Goal: Transaction & Acquisition: Purchase product/service

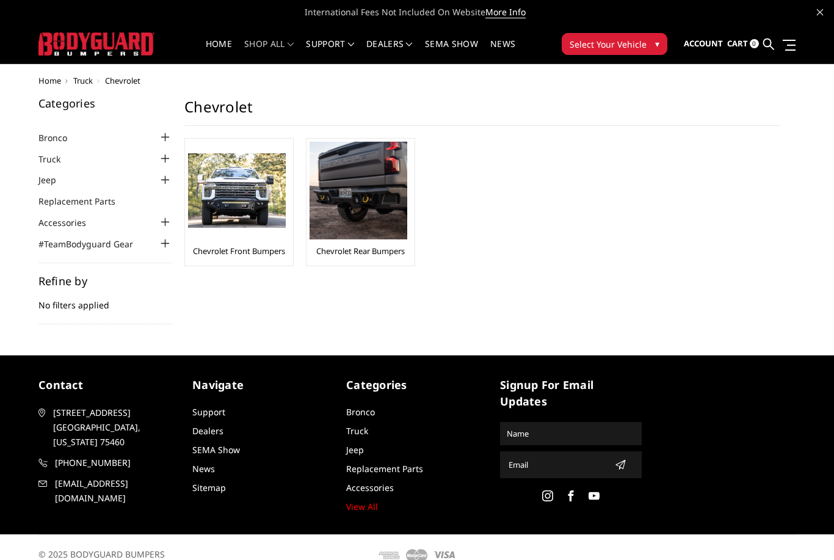
click at [242, 205] on img at bounding box center [237, 190] width 98 height 75
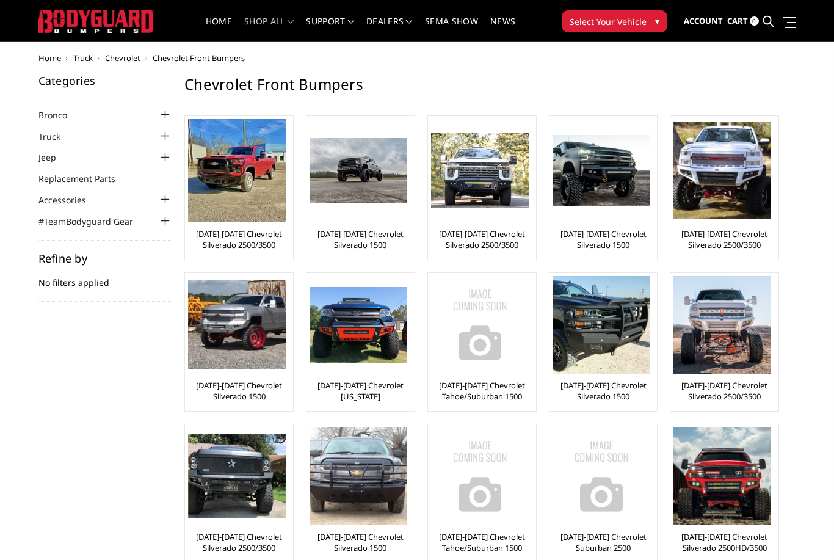
scroll to position [27, 0]
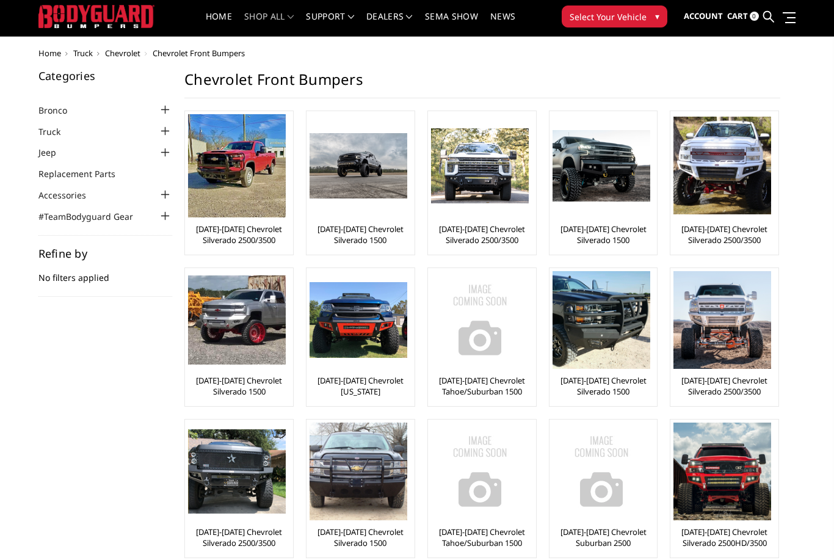
click at [235, 322] on img at bounding box center [237, 319] width 98 height 89
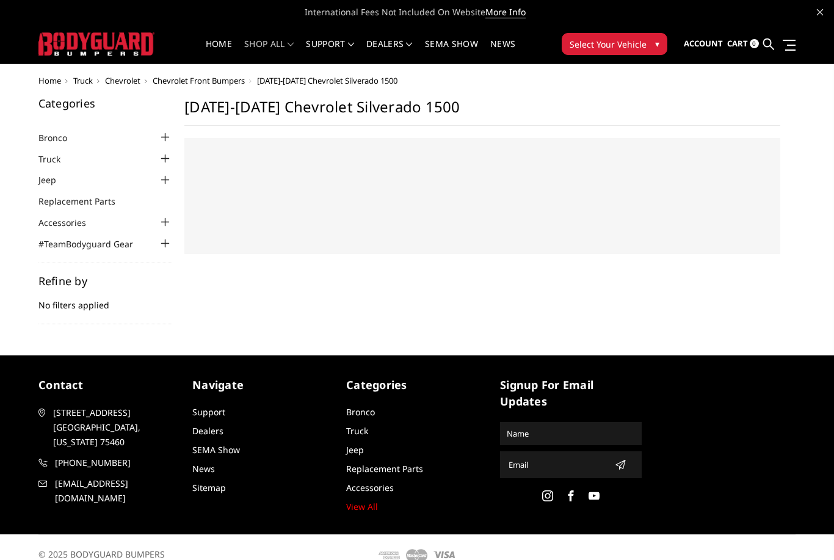
select select "US"
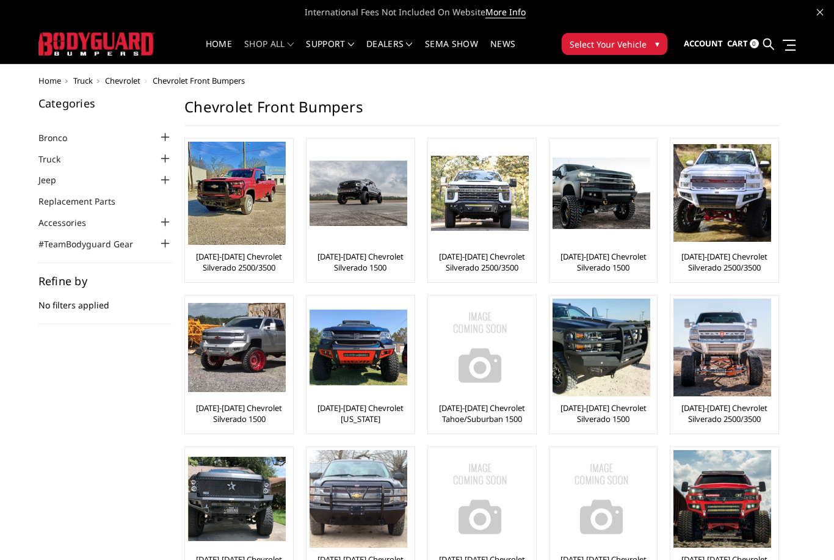
click at [600, 45] on span "Select Your Vehicle" at bounding box center [608, 44] width 77 height 13
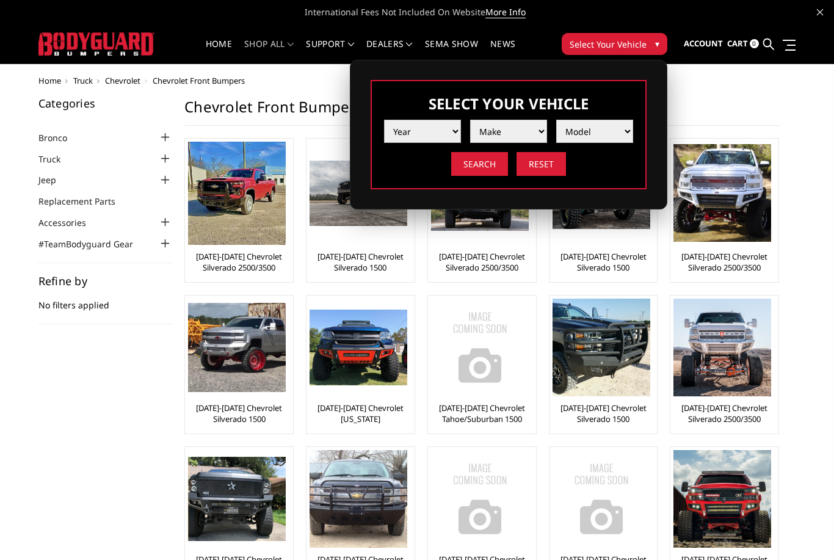
click at [427, 130] on select "Year 2025 2024 2023 2022 2021 2020 2019 2018 2017 2016 2015 2014 2013 2012 2011…" at bounding box center [422, 131] width 77 height 23
select select "yr_2019"
click at [520, 130] on select "Make Chevrolet Ford GMC Nissan Ram Toyota" at bounding box center [508, 131] width 77 height 23
select select "mk_gmc"
click at [613, 128] on select "Model Canyon Sierra 1500 Sierra 2500 / 3500 Yukon 1500" at bounding box center [594, 131] width 77 height 23
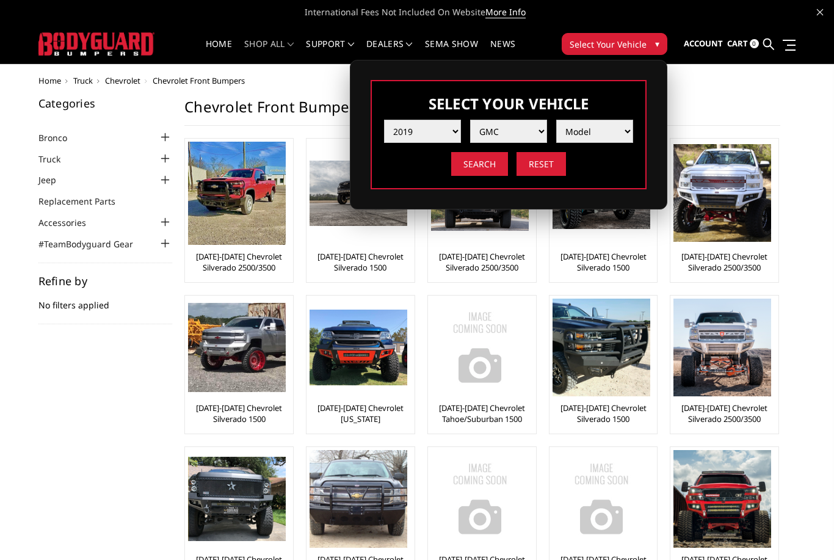
select select "md_sierra-2500-3500"
click at [484, 161] on input "Search" at bounding box center [479, 164] width 57 height 24
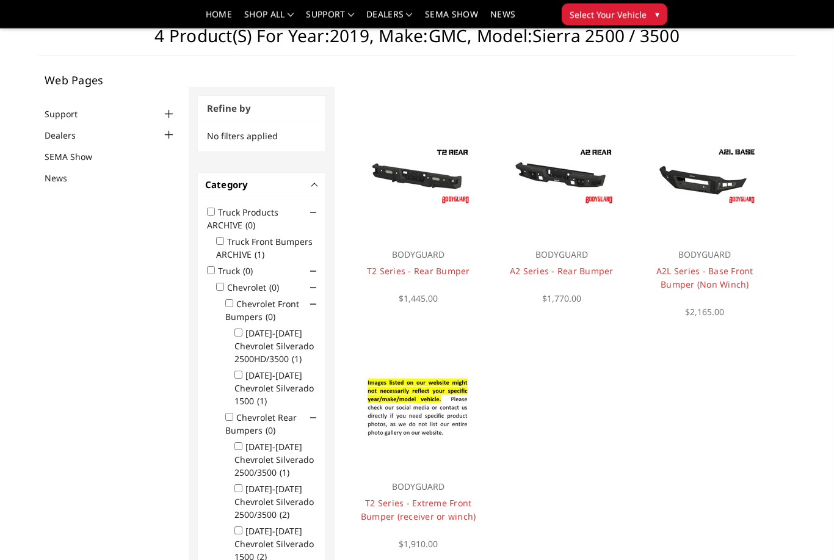
scroll to position [36, 0]
click at [714, 187] on img at bounding box center [704, 175] width 109 height 61
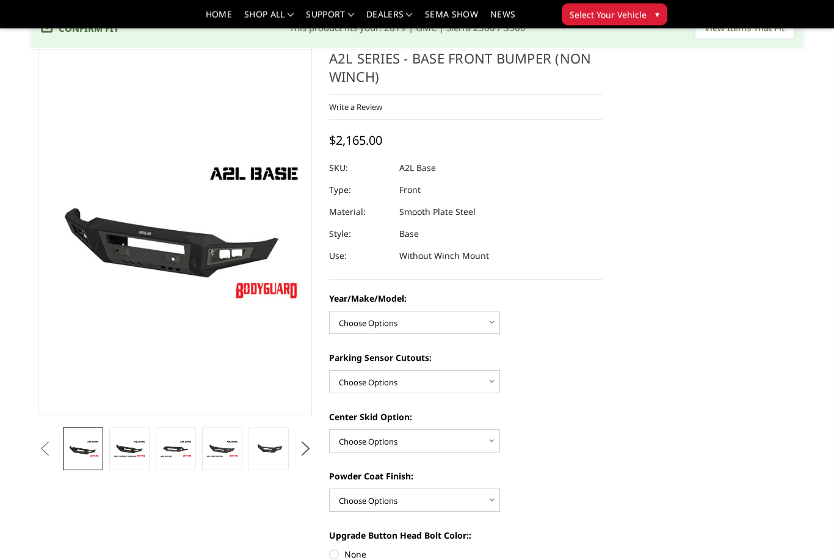
scroll to position [56, 0]
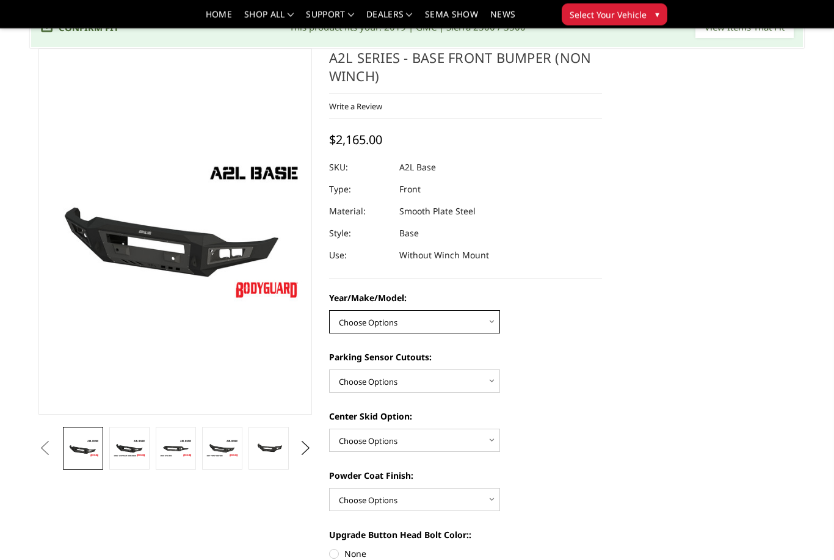
click at [498, 329] on select "Choose Options Chevrolet 15-19 2500/3500 Chevrolet 19-21 1500 Chevrolet 15-20 […" at bounding box center [414, 322] width 171 height 23
select select "4339"
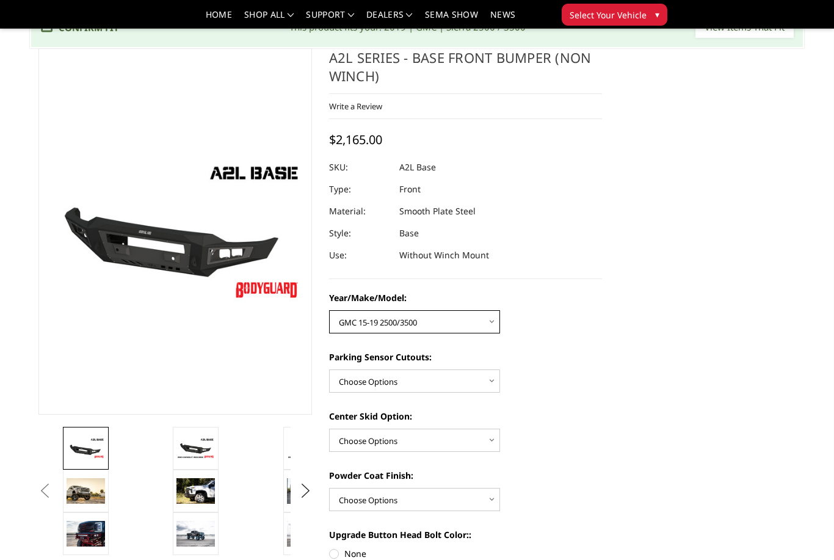
click at [495, 324] on select "Choose Options Chevrolet 15-19 2500/3500 Chevrolet 19-21 1500 Chevrolet 15-20 […" at bounding box center [414, 321] width 171 height 23
click at [492, 381] on select "Choose Options Yes - With Parking Sensor Cutouts No - Without Parking Sensor Cu…" at bounding box center [414, 380] width 171 height 23
select select "4328"
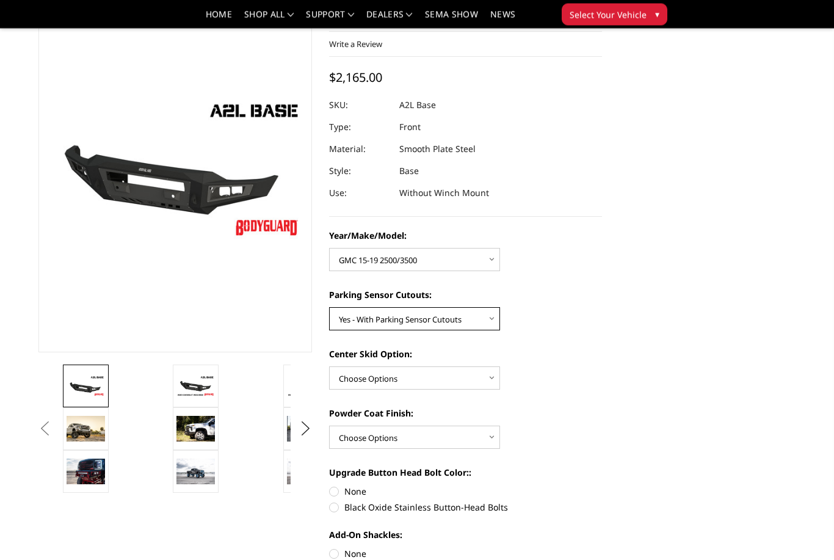
scroll to position [118, 0]
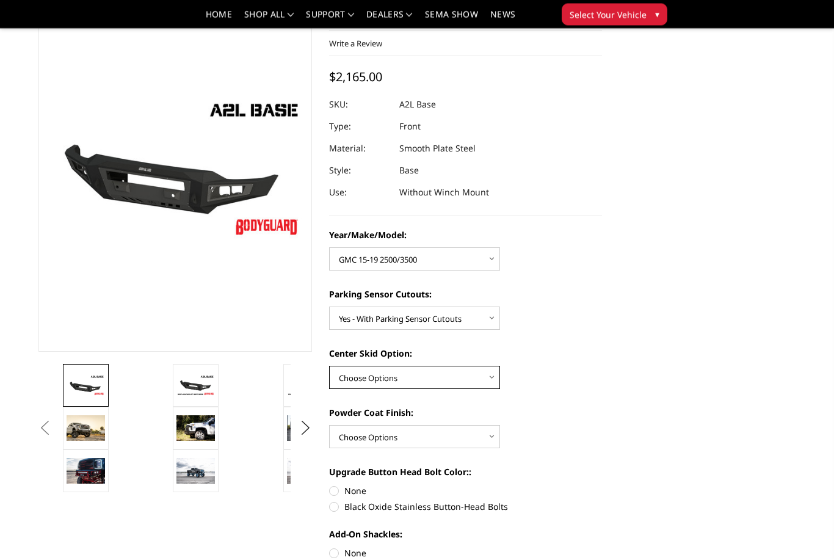
click at [492, 379] on select "Choose Options Single Light Bar Cutout" at bounding box center [414, 377] width 171 height 23
select select "4304"
click at [493, 440] on select "Choose Options Bare metal (included) Texture Black Powder Coat" at bounding box center [414, 436] width 171 height 23
select select "4285"
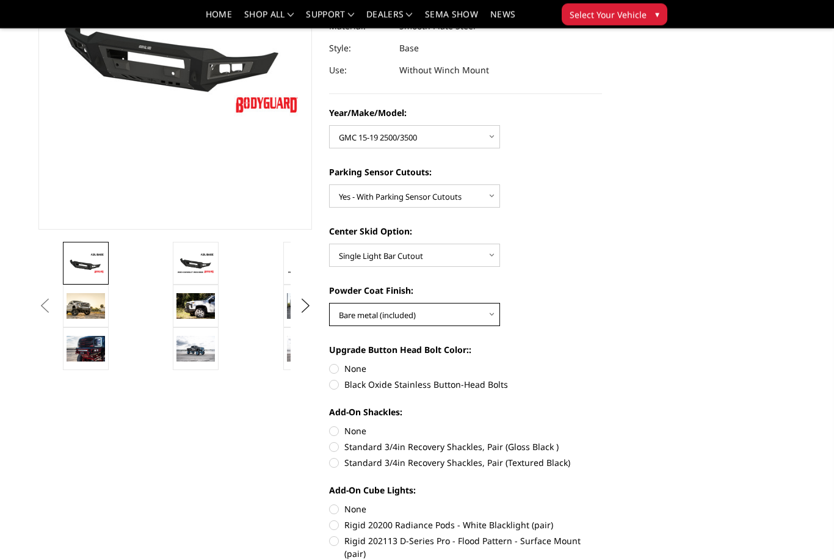
scroll to position [241, 0]
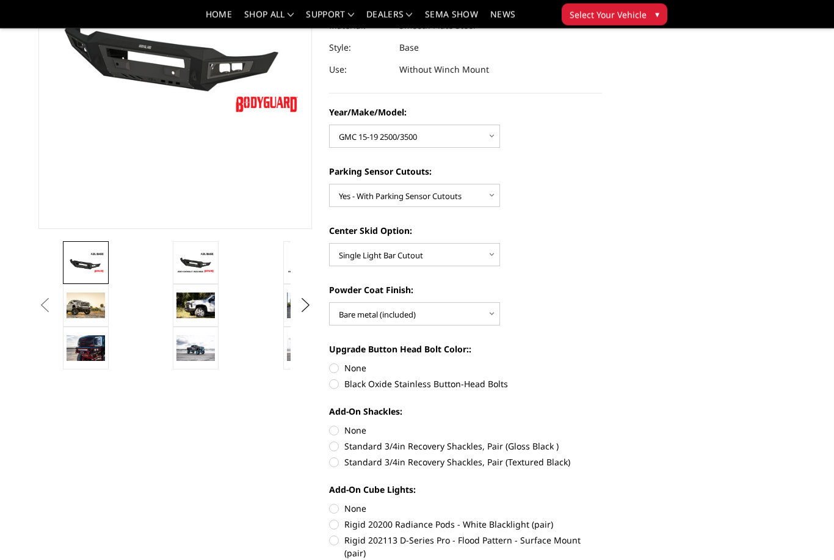
click at [333, 385] on label "Black Oxide Stainless Button-Head Bolts" at bounding box center [466, 384] width 274 height 13
click at [602, 363] on input "Black Oxide Stainless Button-Head Bolts" at bounding box center [602, 362] width 1 height 1
radio input "true"
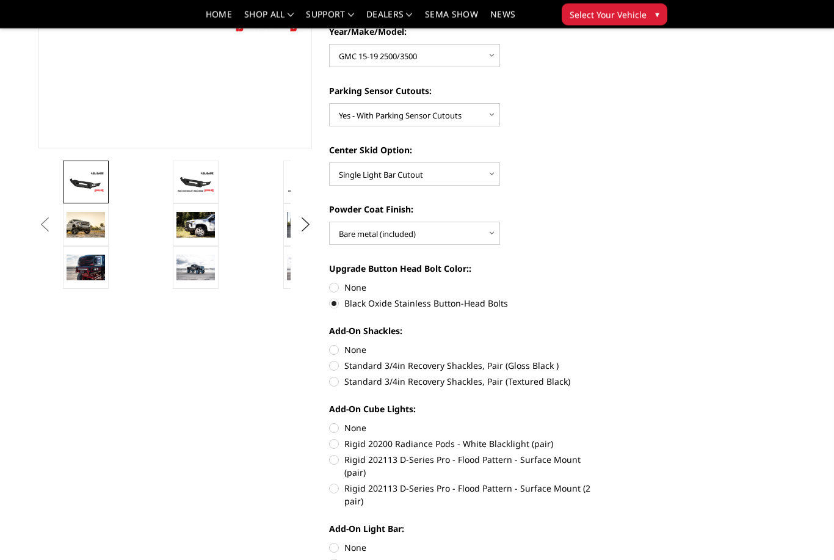
scroll to position [323, 0]
click at [336, 371] on label "Standard 3/4in Recovery Shackles, Pair (Gloss Black )" at bounding box center [466, 364] width 274 height 13
click at [602, 343] on input "Standard 3/4in Recovery Shackles, Pair (Gloss Black )" at bounding box center [602, 343] width 1 height 1
radio input "true"
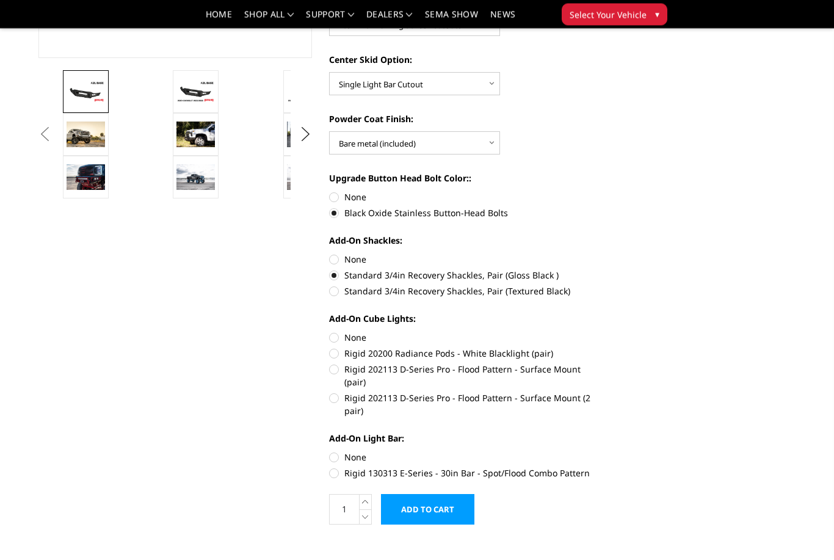
scroll to position [413, 0]
click at [335, 467] on label "Rigid 130313 E-Series - 30in Bar - Spot/Flood Combo Pattern" at bounding box center [466, 473] width 274 height 13
click at [602, 451] on input "Rigid 130313 E-Series - 30in Bar - Spot/Flood Combo Pattern" at bounding box center [602, 451] width 1 height 1
radio input "true"
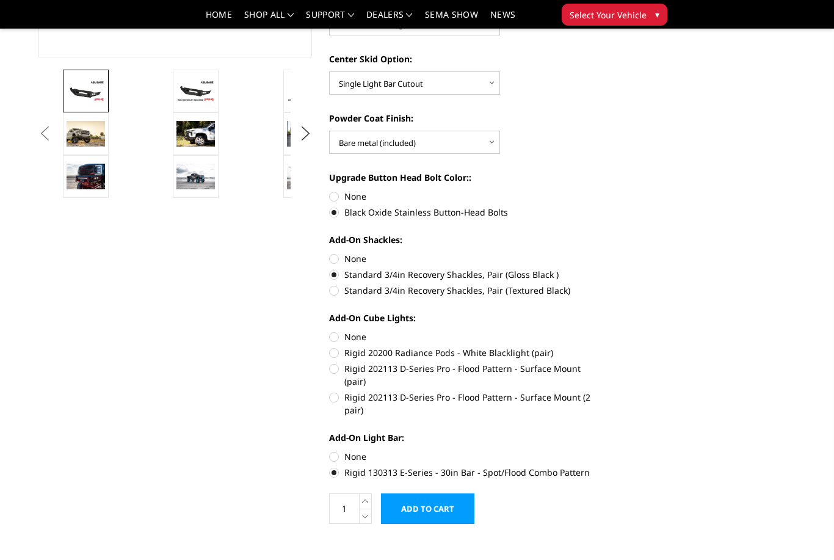
click at [335, 393] on label "Rigid 202113 D-Series Pro - Flood Pattern - Surface Mount (2 pair)" at bounding box center [466, 404] width 274 height 26
click at [602, 363] on input "Rigid 202113 D-Series Pro - Flood Pattern - Surface Mount (2 pair)" at bounding box center [602, 362] width 1 height 1
radio input "true"
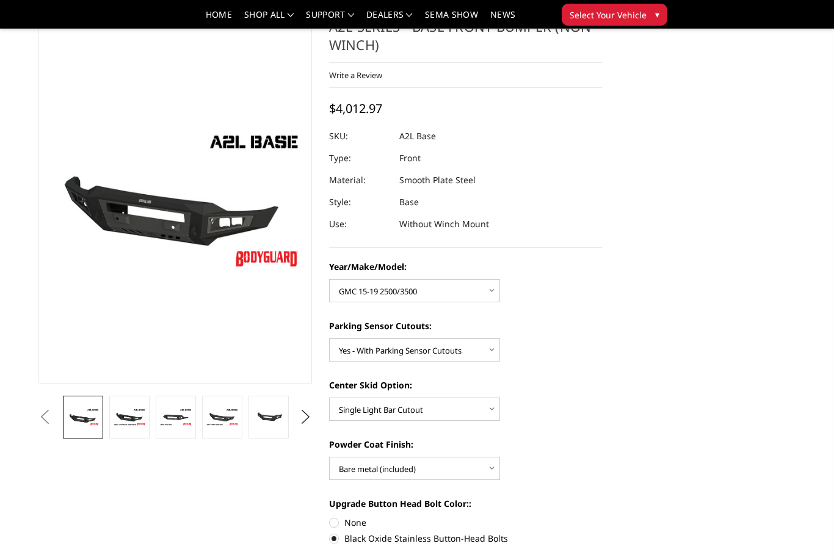
scroll to position [88, 0]
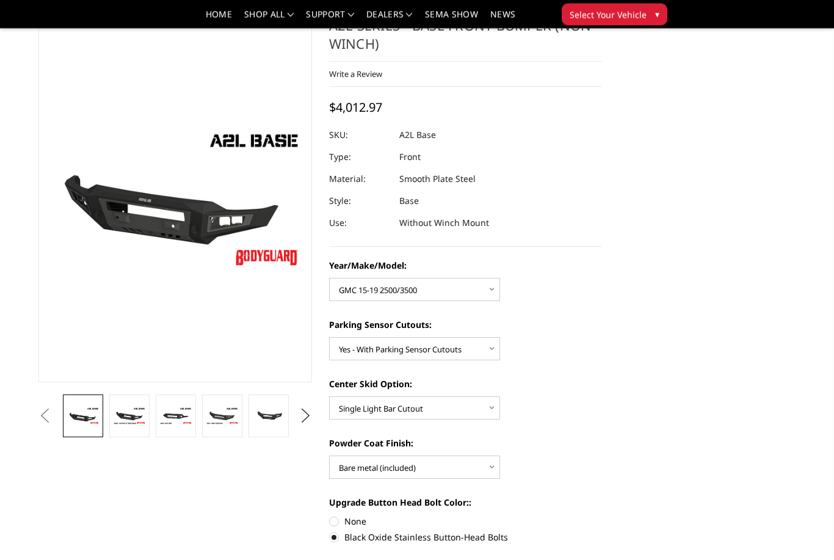
click at [128, 414] on img at bounding box center [129, 416] width 33 height 18
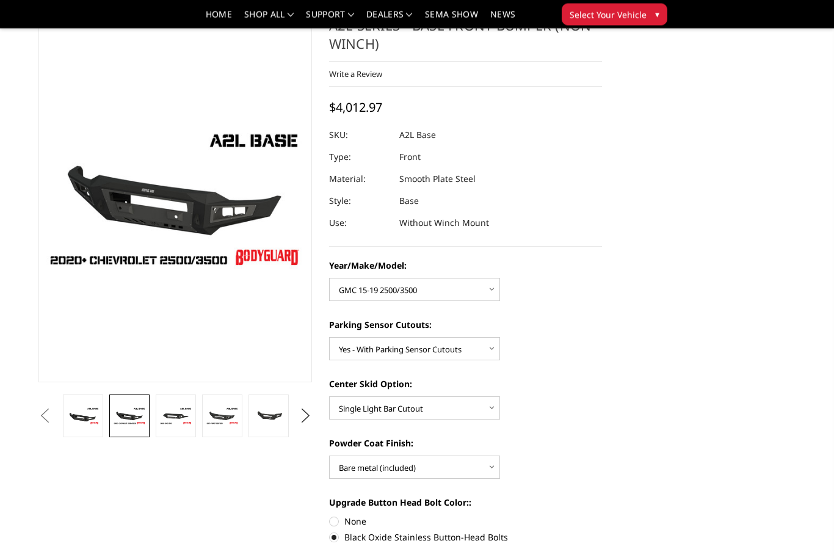
scroll to position [89, 0]
click at [176, 420] on img at bounding box center [175, 416] width 33 height 18
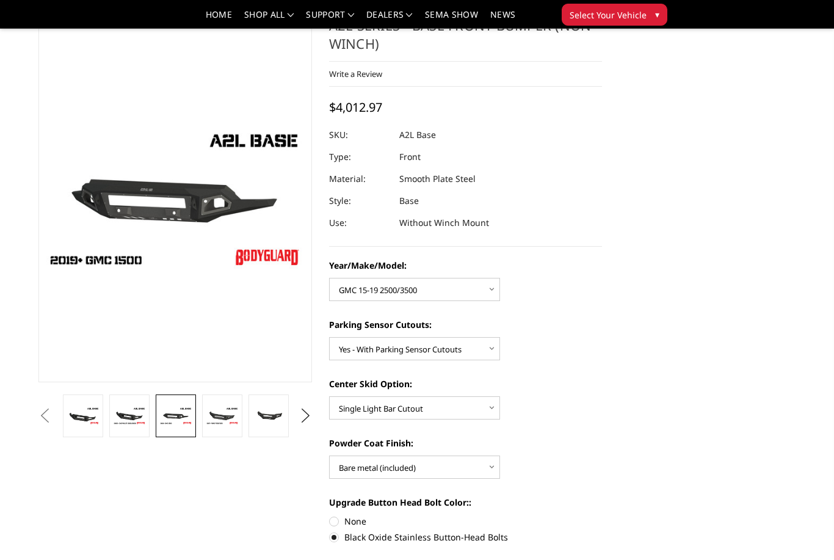
click at [225, 414] on img at bounding box center [222, 416] width 33 height 18
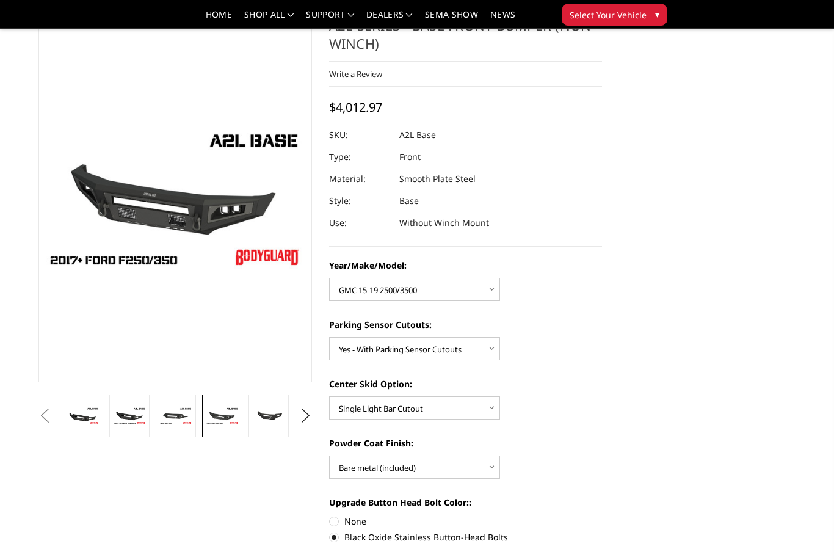
click at [268, 413] on img at bounding box center [268, 415] width 33 height 15
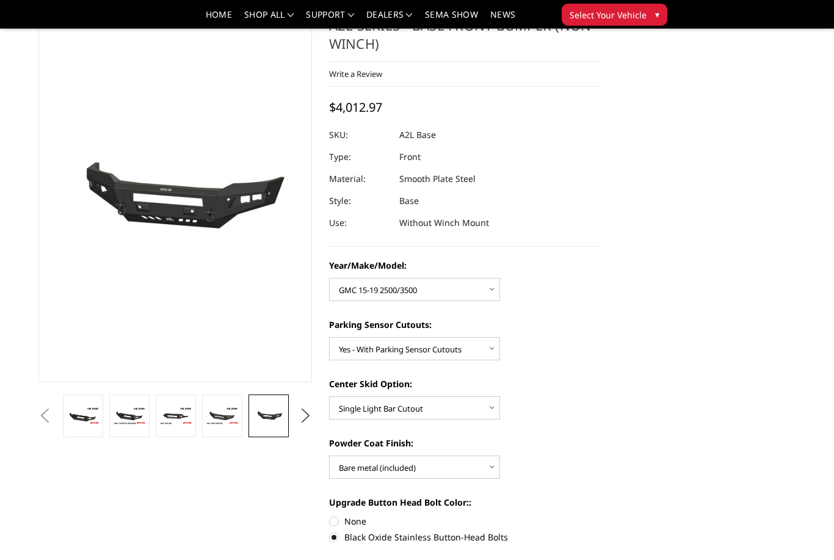
click at [305, 416] on button "Next" at bounding box center [305, 416] width 18 height 18
click at [266, 420] on img at bounding box center [268, 416] width 33 height 22
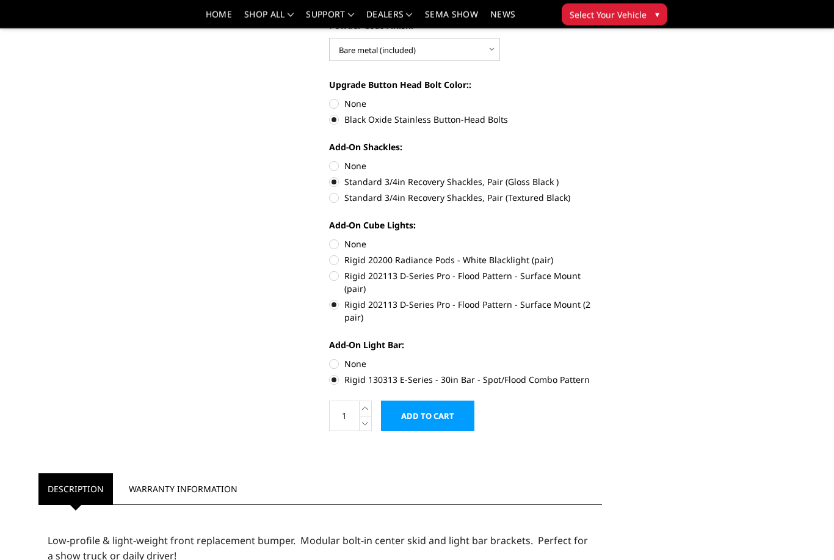
scroll to position [506, 0]
click at [437, 404] on input "Add to Cart" at bounding box center [427, 416] width 93 height 31
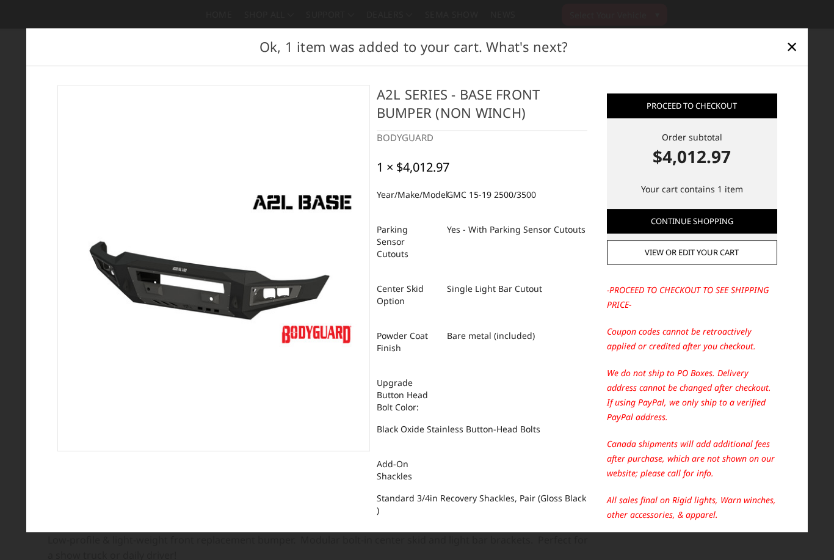
click at [788, 60] on span "×" at bounding box center [792, 47] width 11 height 26
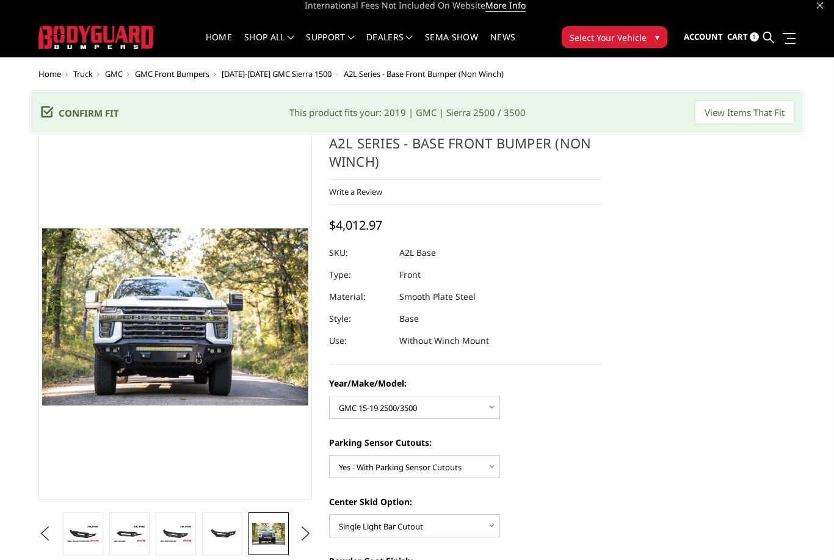
scroll to position [0, 0]
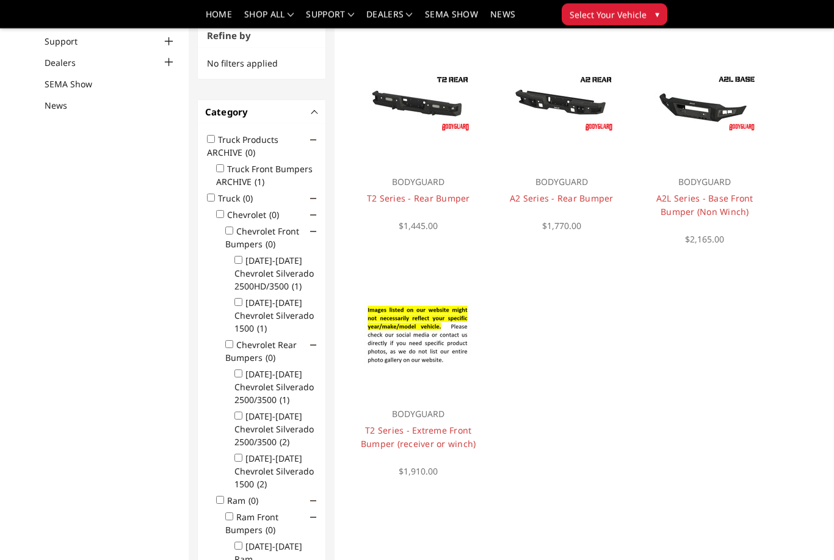
scroll to position [109, 0]
click at [576, 107] on img at bounding box center [561, 103] width 109 height 61
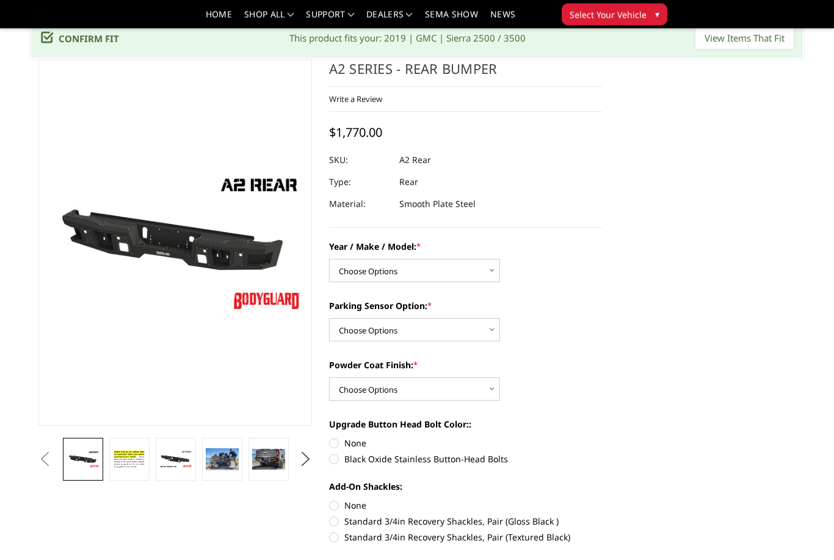
scroll to position [45, 0]
click at [125, 463] on img at bounding box center [129, 459] width 33 height 23
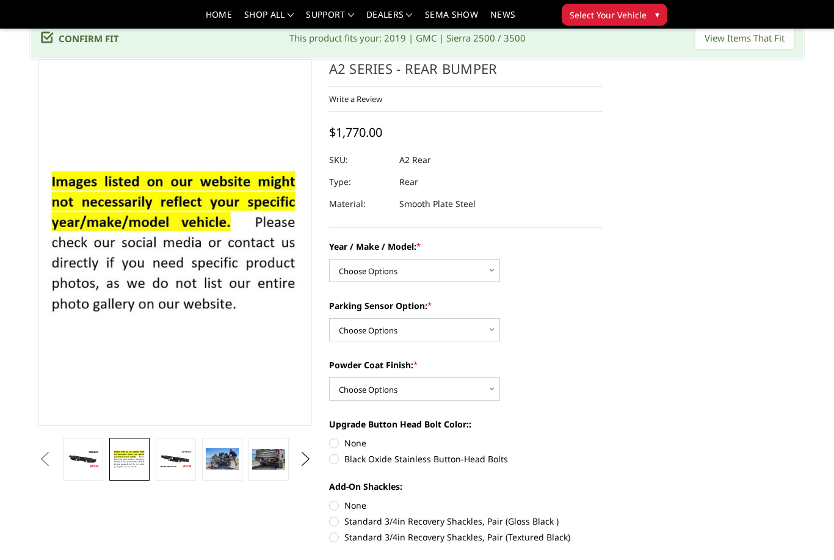
click at [183, 463] on img at bounding box center [175, 459] width 33 height 18
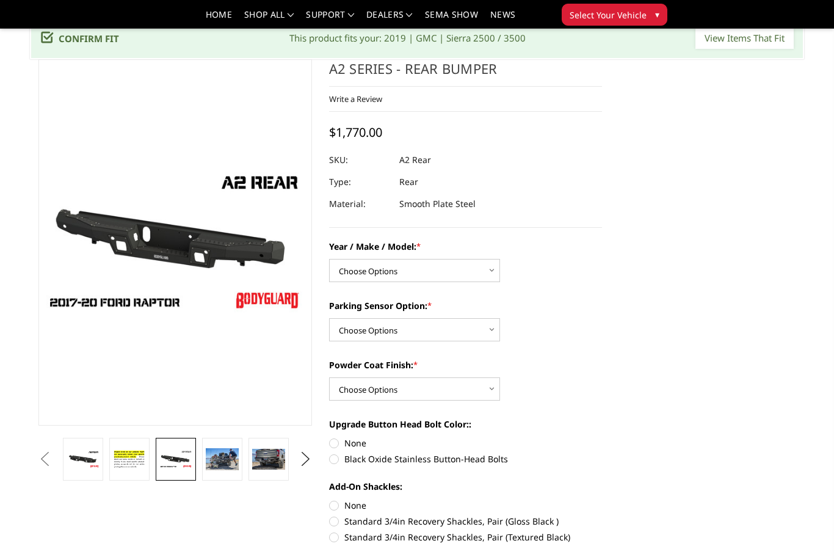
click at [221, 461] on img at bounding box center [222, 459] width 33 height 22
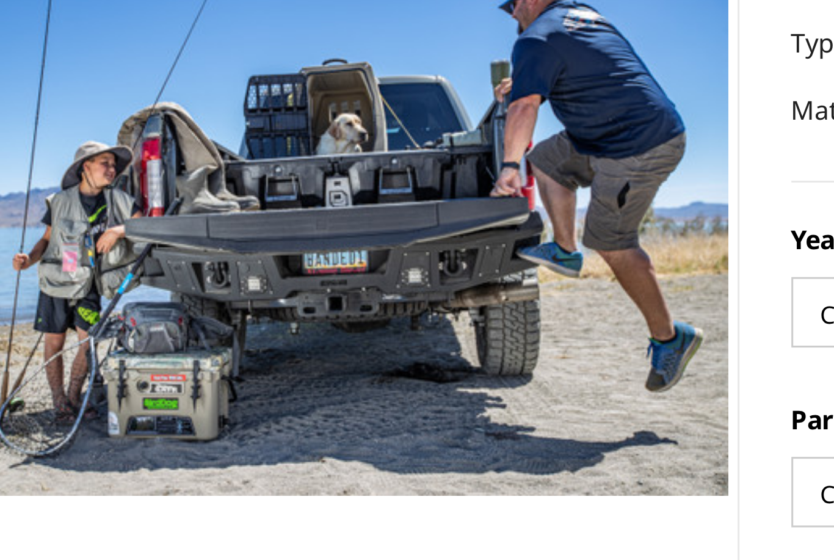
scroll to position [65, 0]
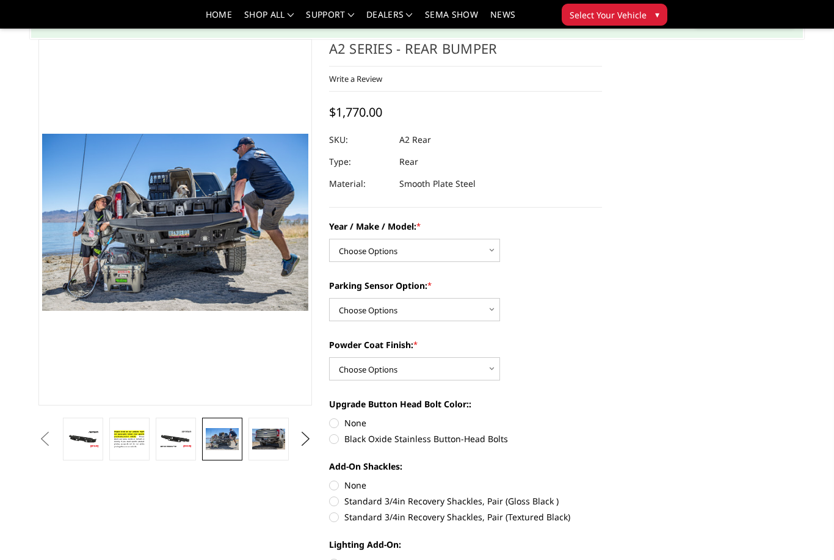
click at [269, 441] on img at bounding box center [268, 439] width 33 height 21
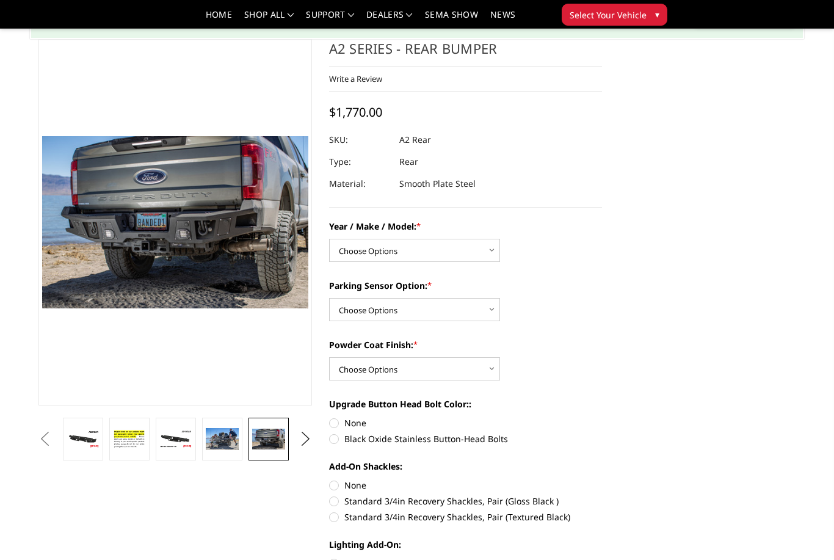
click at [304, 446] on button "Next" at bounding box center [305, 439] width 18 height 18
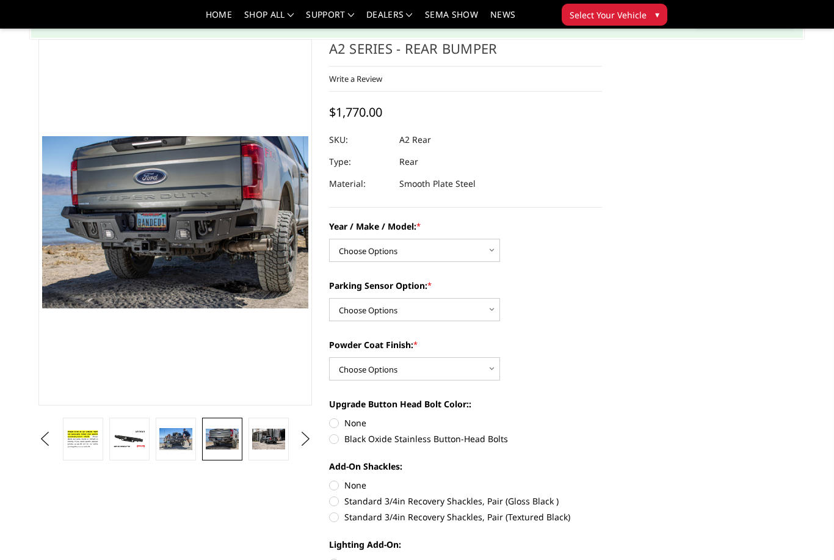
click at [271, 440] on img at bounding box center [268, 439] width 33 height 21
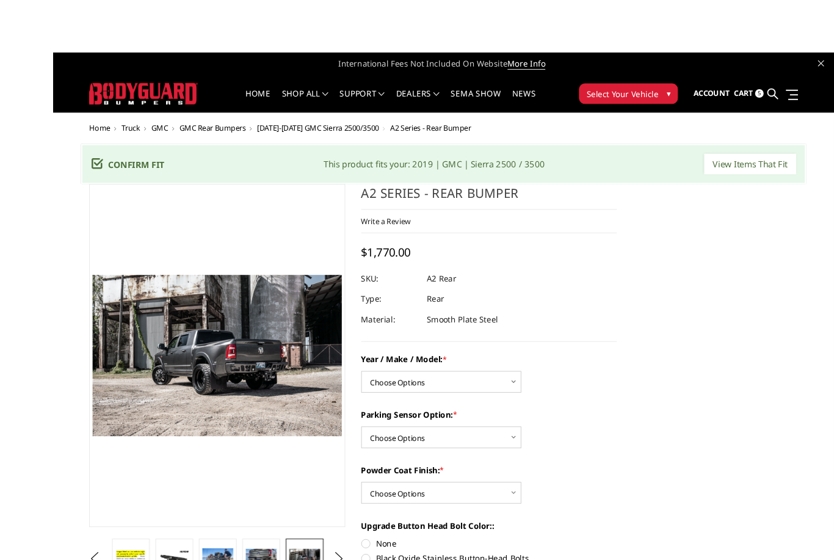
scroll to position [21, 0]
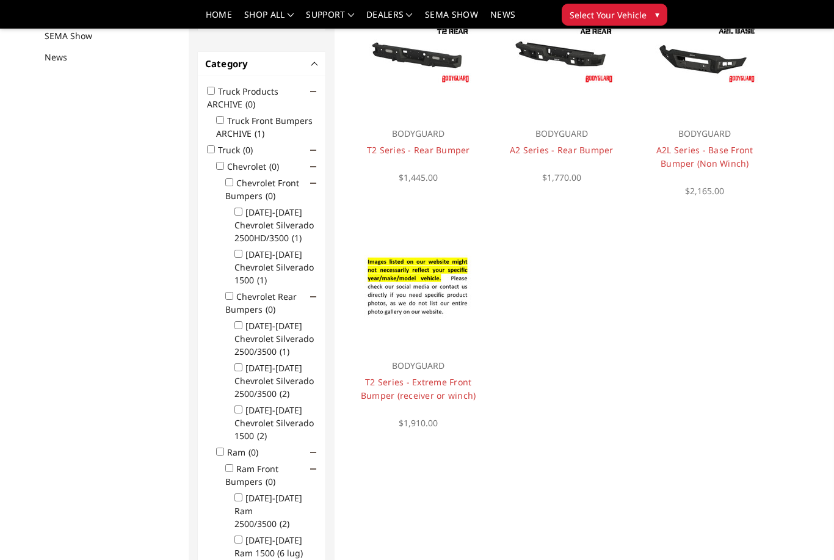
scroll to position [158, 0]
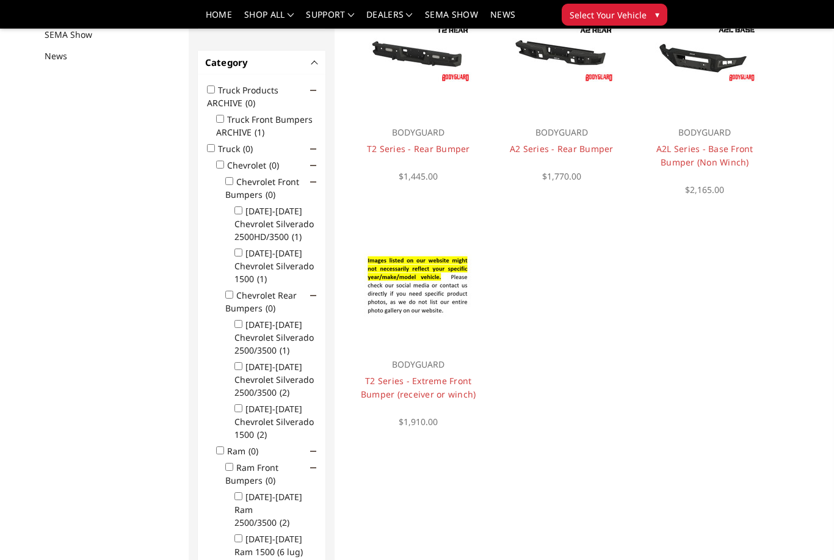
click at [415, 59] on img at bounding box center [418, 53] width 109 height 61
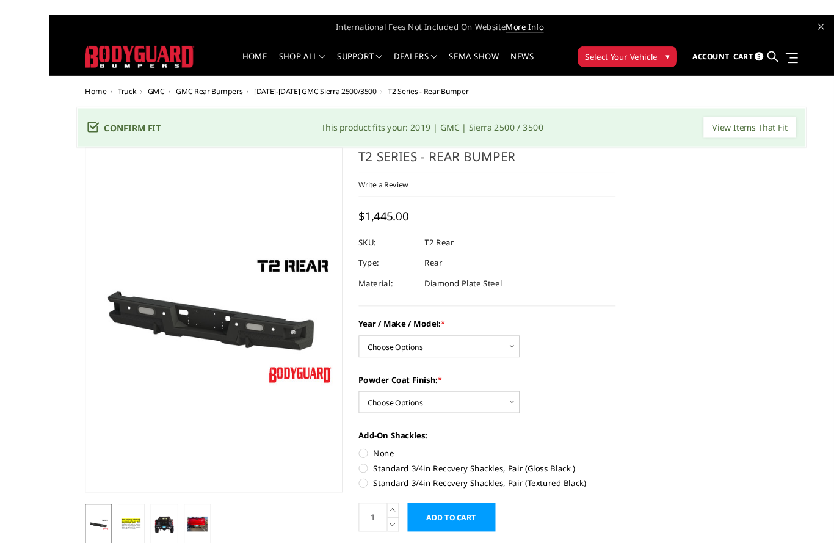
scroll to position [38, 0]
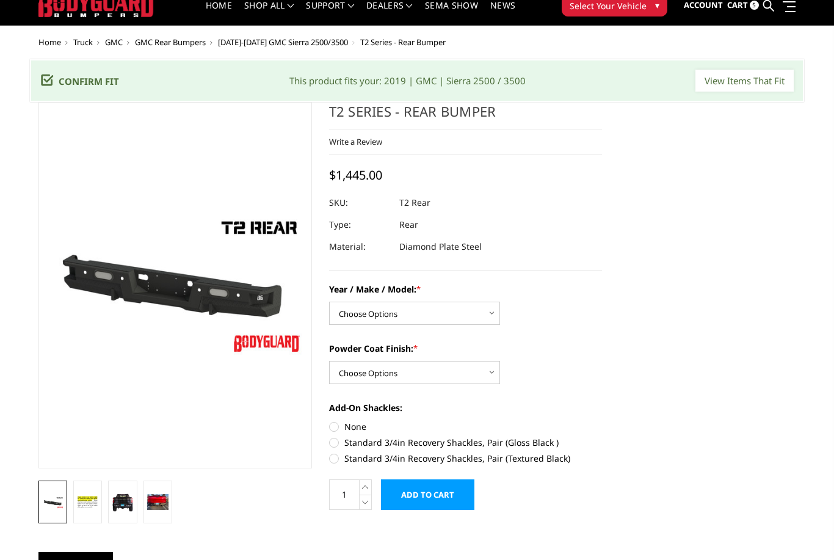
click at [84, 503] on img at bounding box center [87, 502] width 21 height 15
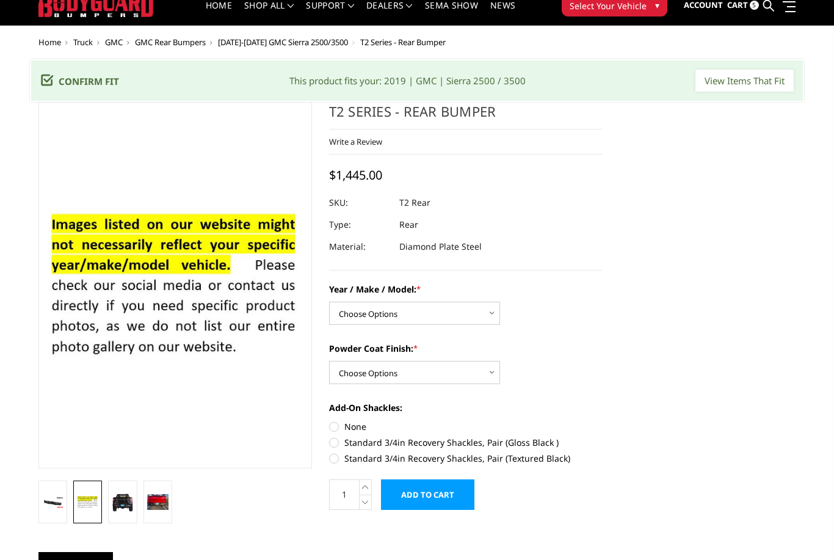
click at [125, 508] on img at bounding box center [122, 502] width 21 height 20
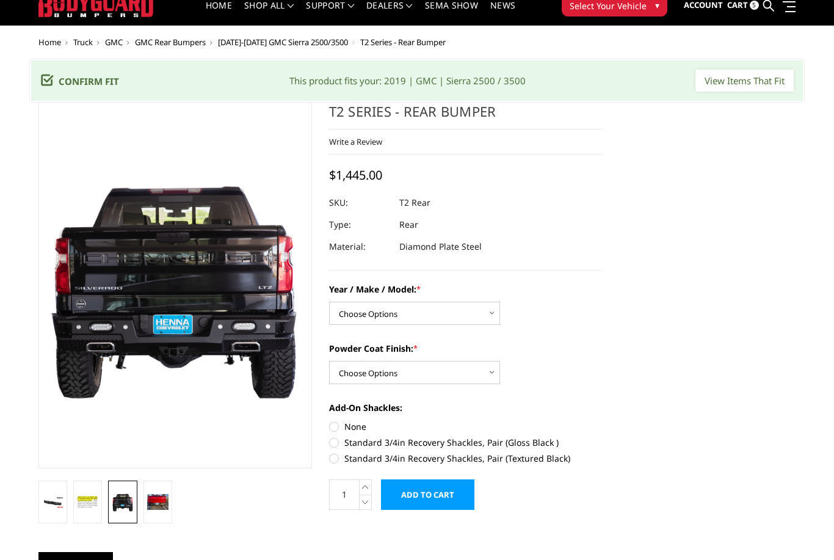
click at [156, 506] on img at bounding box center [157, 502] width 21 height 16
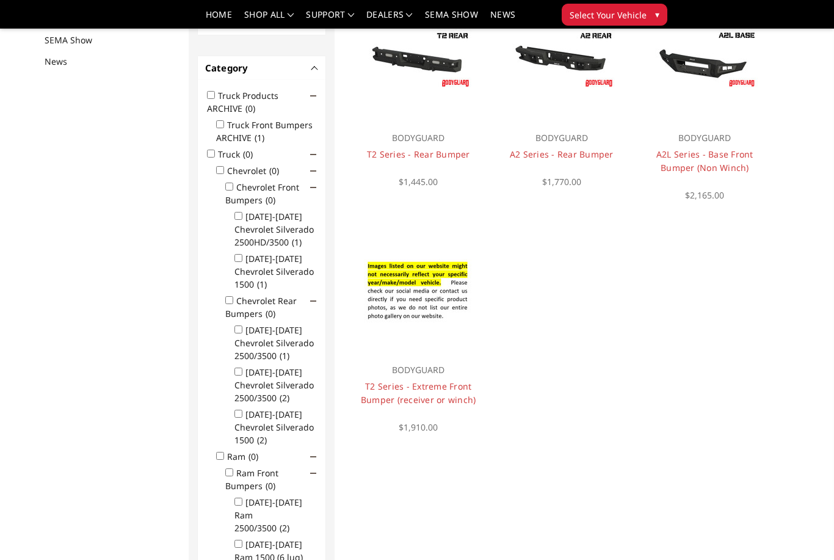
scroll to position [158, 0]
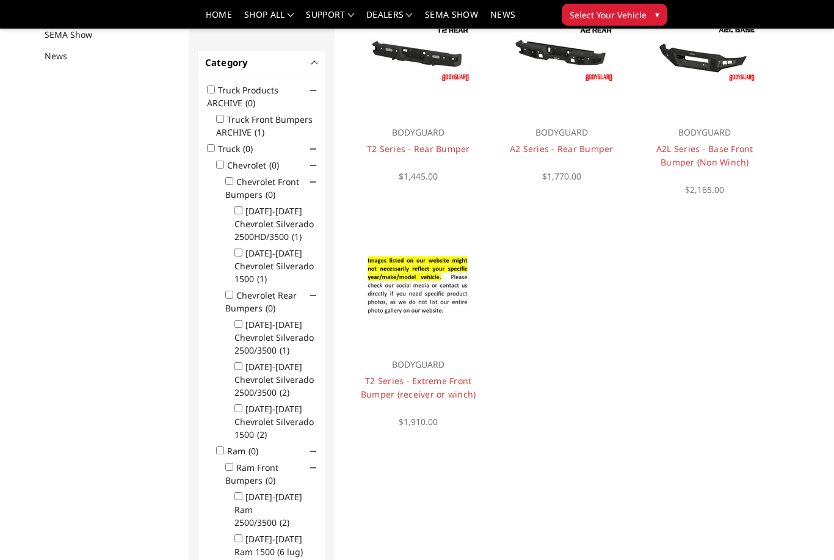
click at [572, 64] on img at bounding box center [561, 53] width 109 height 61
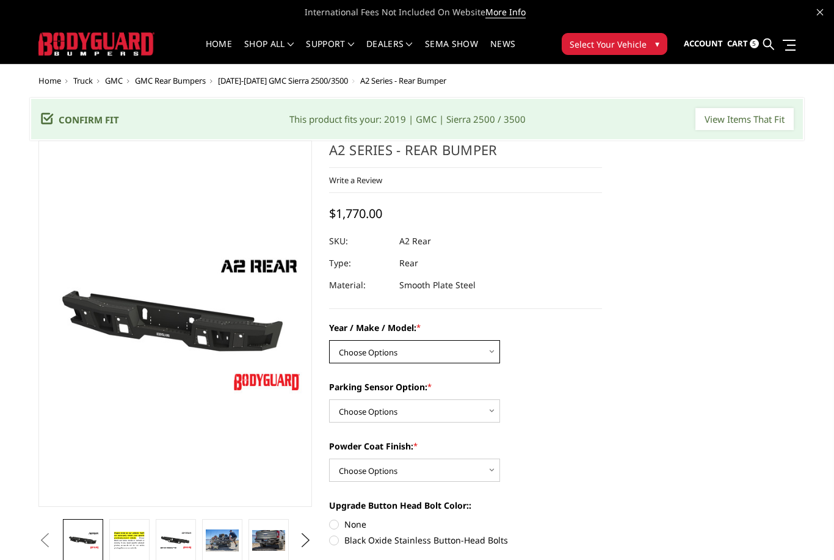
click at [493, 358] on select "Choose Options Chevrolet/GMC 20-24 2500 / 3500 Chevrolet/GMC 15-19 2500 / 3500 …" at bounding box center [414, 351] width 171 height 23
select select "1606"
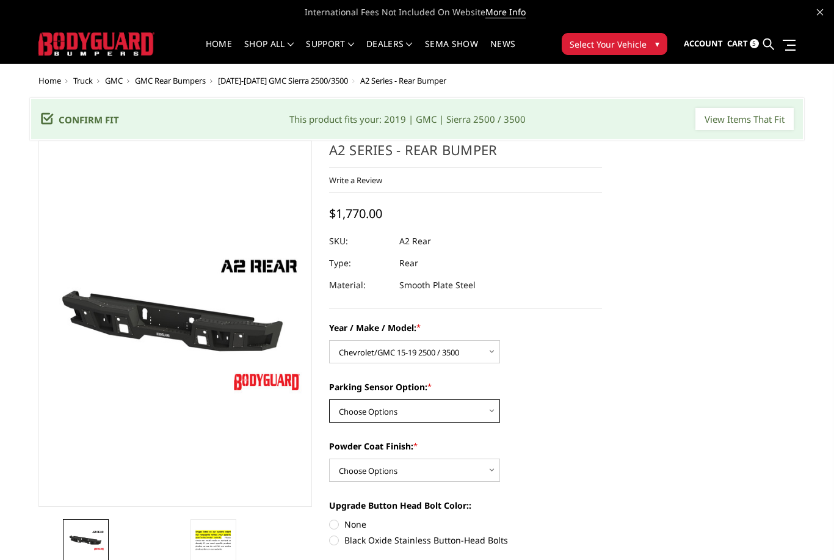
click at [490, 418] on select "Choose Options Yes - With sensor cutouts No - Without sensor cutouts" at bounding box center [414, 410] width 171 height 23
select select "564"
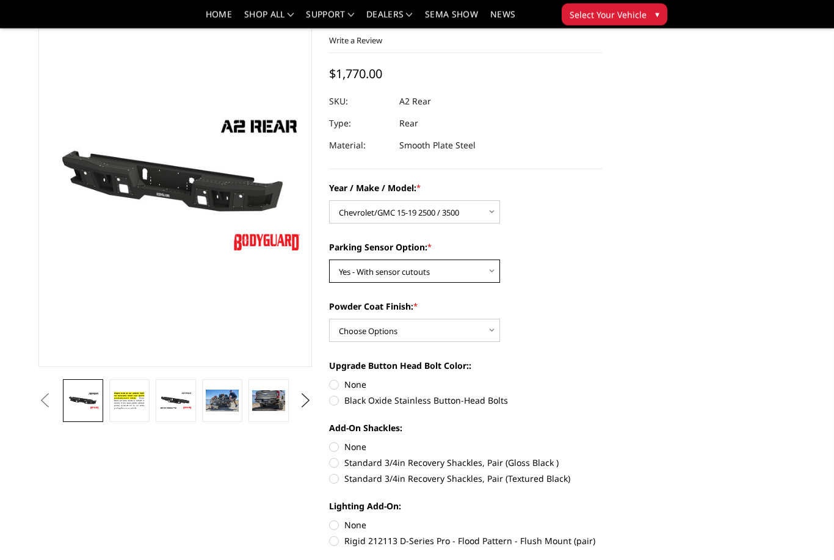
scroll to position [104, 0]
click at [487, 336] on select "Choose Options Bare metal (included) Texture black powder coat" at bounding box center [414, 330] width 171 height 23
select select "551"
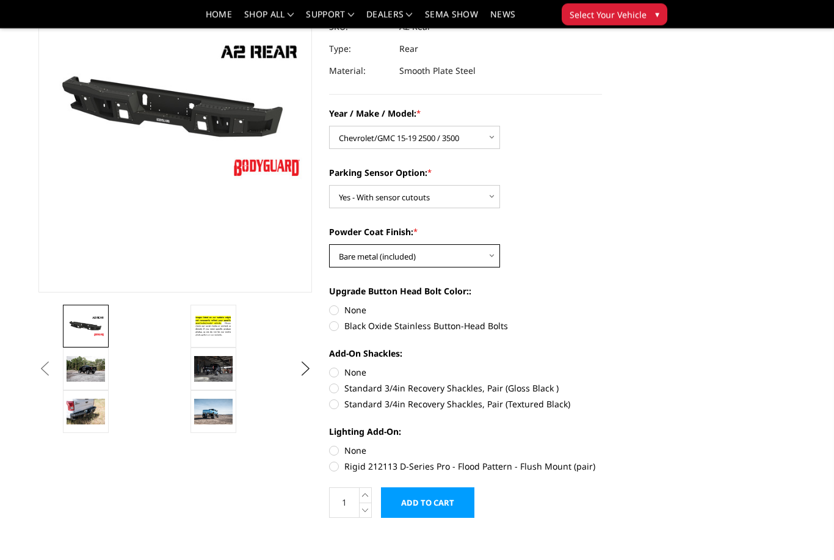
scroll to position [179, 0]
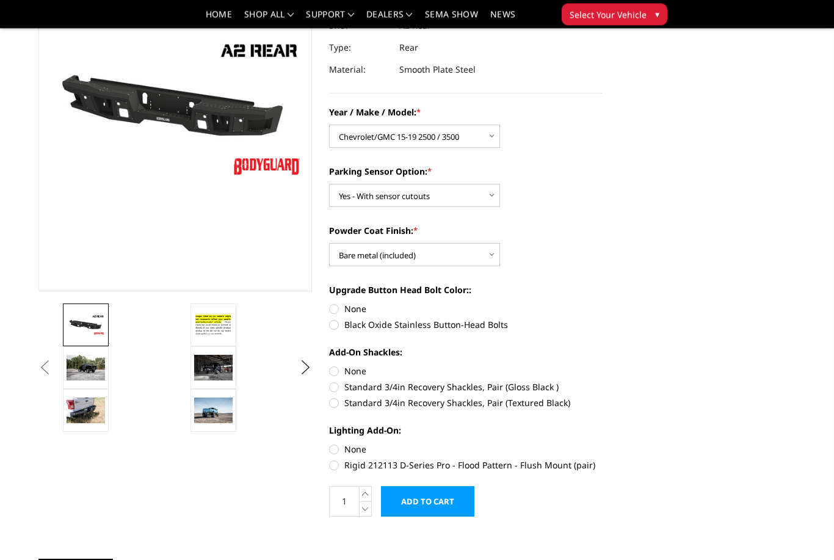
click at [338, 330] on label "Black Oxide Stainless Button-Head Bolts" at bounding box center [466, 325] width 274 height 13
click at [602, 304] on input "Black Oxide Stainless Button-Head Bolts" at bounding box center [602, 303] width 1 height 1
radio input "true"
click at [337, 387] on label "Standard 3/4in Recovery Shackles, Pair (Gloss Black )" at bounding box center [466, 386] width 274 height 13
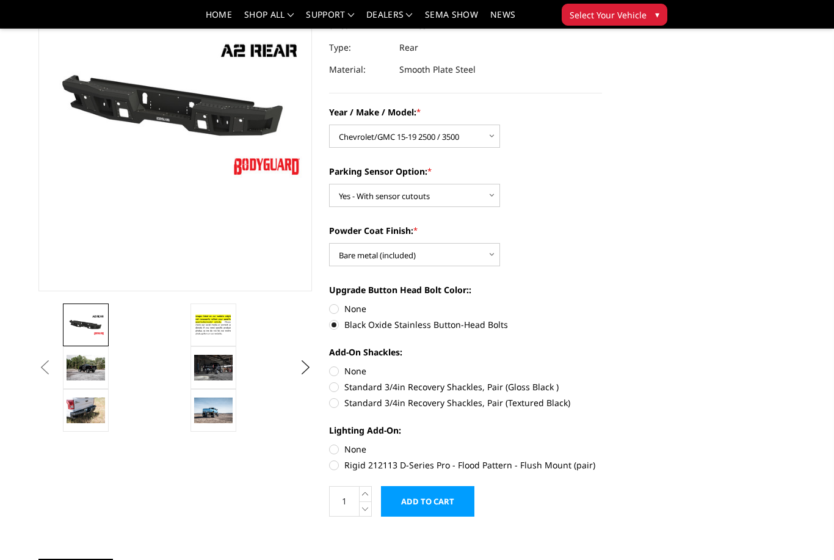
click at [602, 365] on input "Standard 3/4in Recovery Shackles, Pair (Gloss Black )" at bounding box center [602, 365] width 1 height 1
radio input "true"
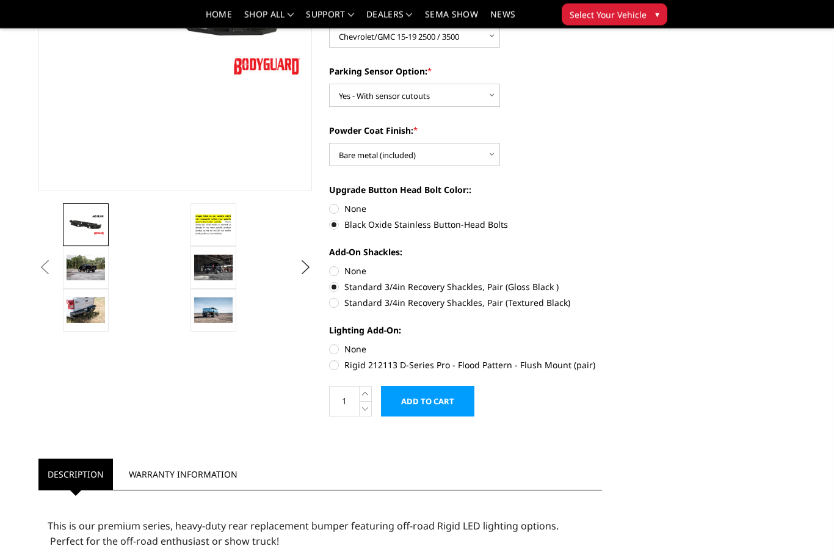
scroll to position [285, 0]
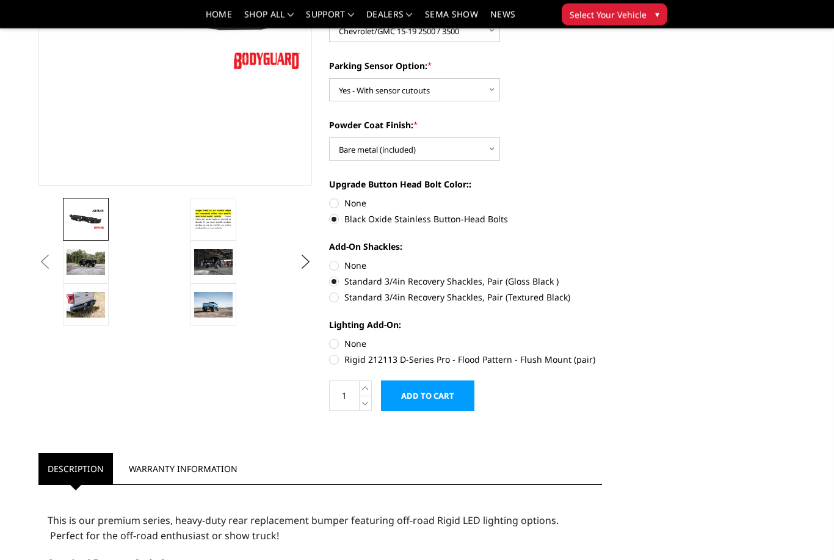
click at [336, 365] on label "Rigid 212113 D-Series Pro - Flood Pattern - Flush Mount (pair)" at bounding box center [466, 360] width 274 height 13
click at [602, 338] on input "Rigid 212113 D-Series Pro - Flood Pattern - Flush Mount (pair)" at bounding box center [602, 338] width 1 height 1
radio input "true"
click at [437, 398] on input "Add to Cart" at bounding box center [427, 395] width 93 height 31
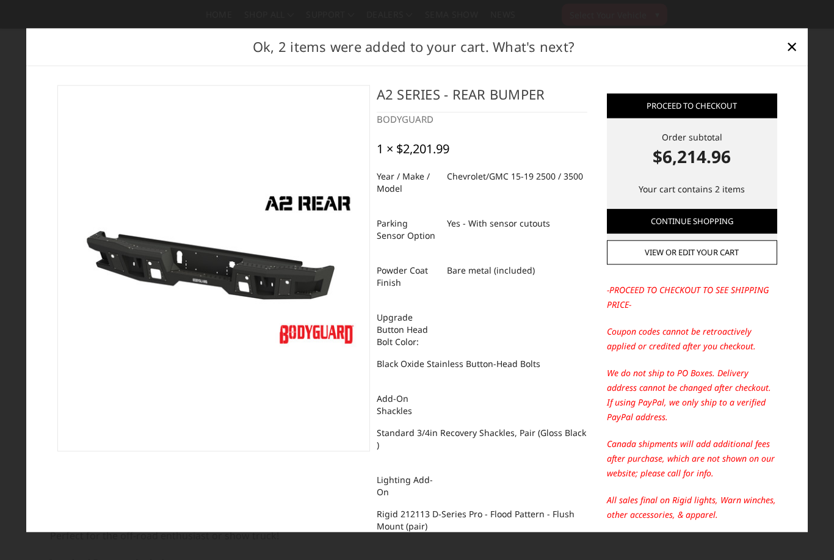
click at [794, 60] on span "×" at bounding box center [792, 47] width 11 height 26
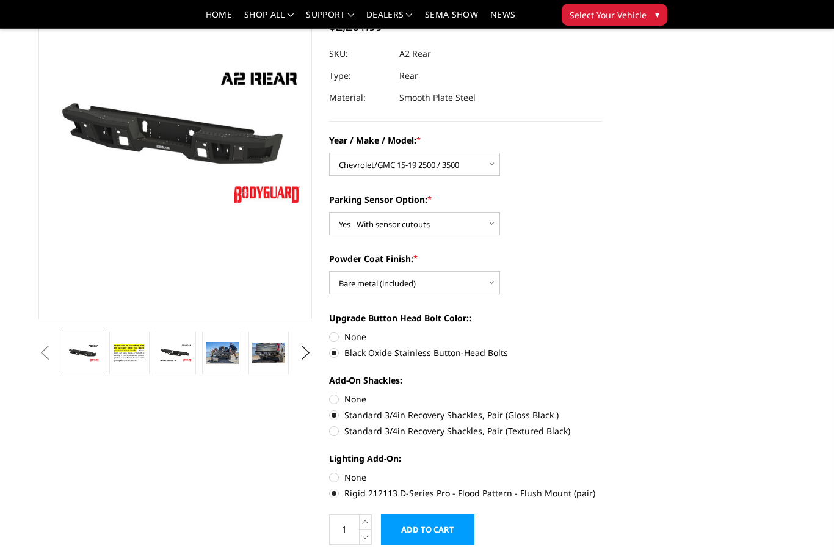
scroll to position [0, 0]
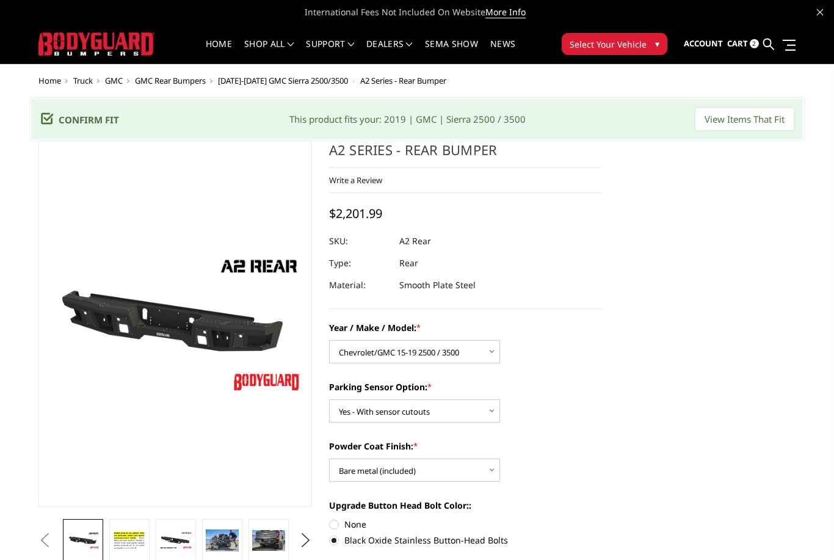
click at [212, 43] on link "Home" at bounding box center [219, 52] width 26 height 24
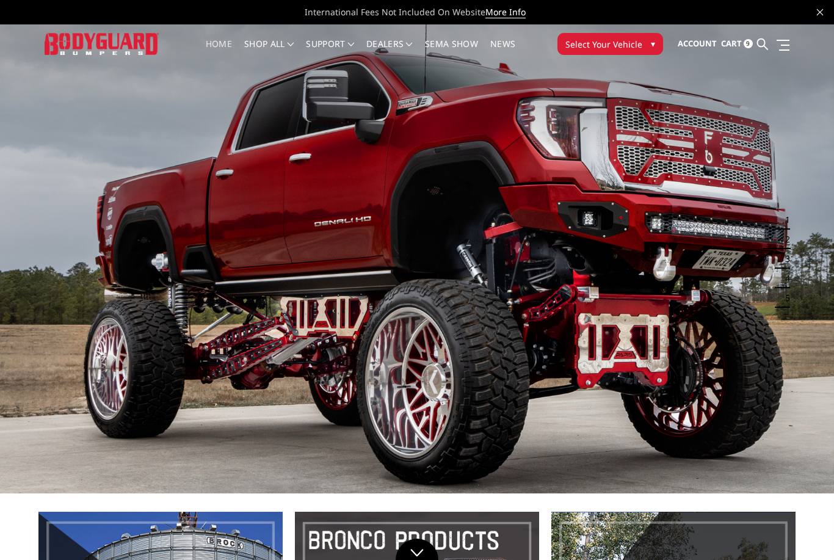
click at [444, 207] on img at bounding box center [417, 258] width 834 height 469
